Goal: Information Seeking & Learning: Learn about a topic

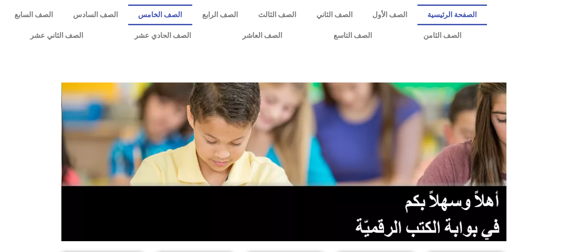
click at [192, 16] on link "الصف الخامس" at bounding box center [160, 15] width 64 height 21
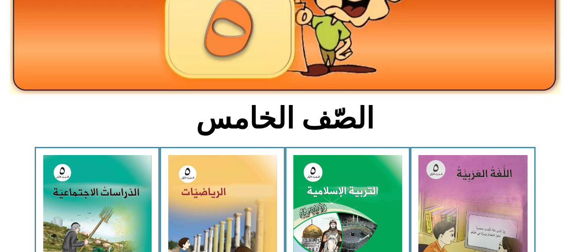
scroll to position [180, 0]
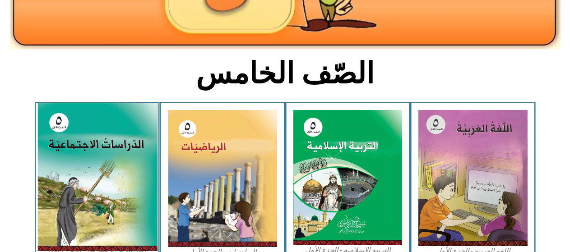
click at [133, 180] on img at bounding box center [97, 177] width 120 height 148
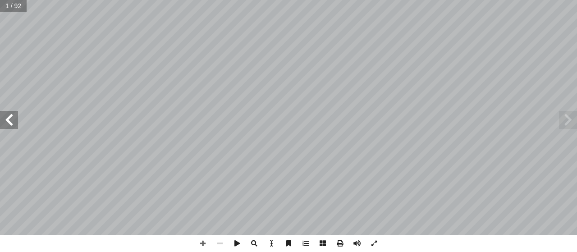
click at [0, 116] on span at bounding box center [9, 120] width 18 height 18
click at [6, 120] on span at bounding box center [9, 120] width 18 height 18
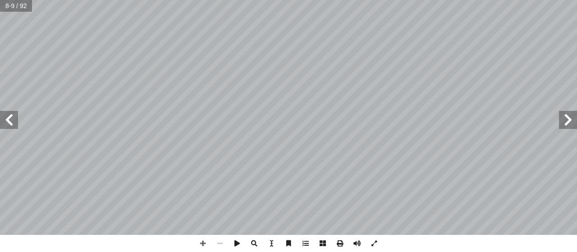
click at [6, 120] on span at bounding box center [9, 120] width 18 height 18
click at [4, 122] on span at bounding box center [9, 120] width 18 height 18
click at [0, 112] on span at bounding box center [9, 120] width 18 height 18
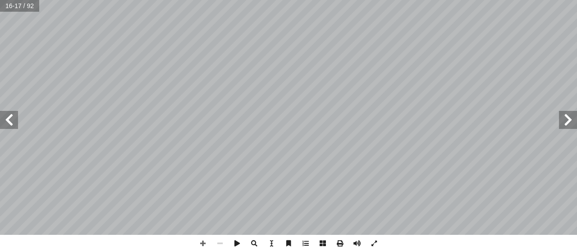
click at [0, 112] on span at bounding box center [9, 120] width 18 height 18
click at [14, 119] on span at bounding box center [9, 120] width 18 height 18
click at [4, 120] on span at bounding box center [9, 120] width 18 height 18
click at [560, 115] on span at bounding box center [568, 120] width 18 height 18
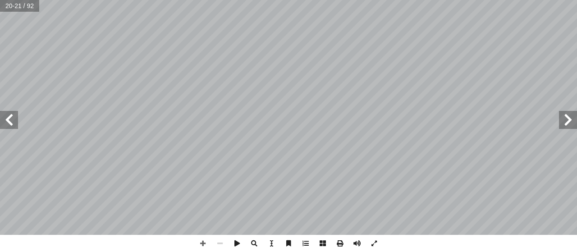
click at [11, 115] on span at bounding box center [9, 120] width 18 height 18
click at [205, 240] on span at bounding box center [202, 243] width 17 height 17
